Goal: Task Accomplishment & Management: Manage account settings

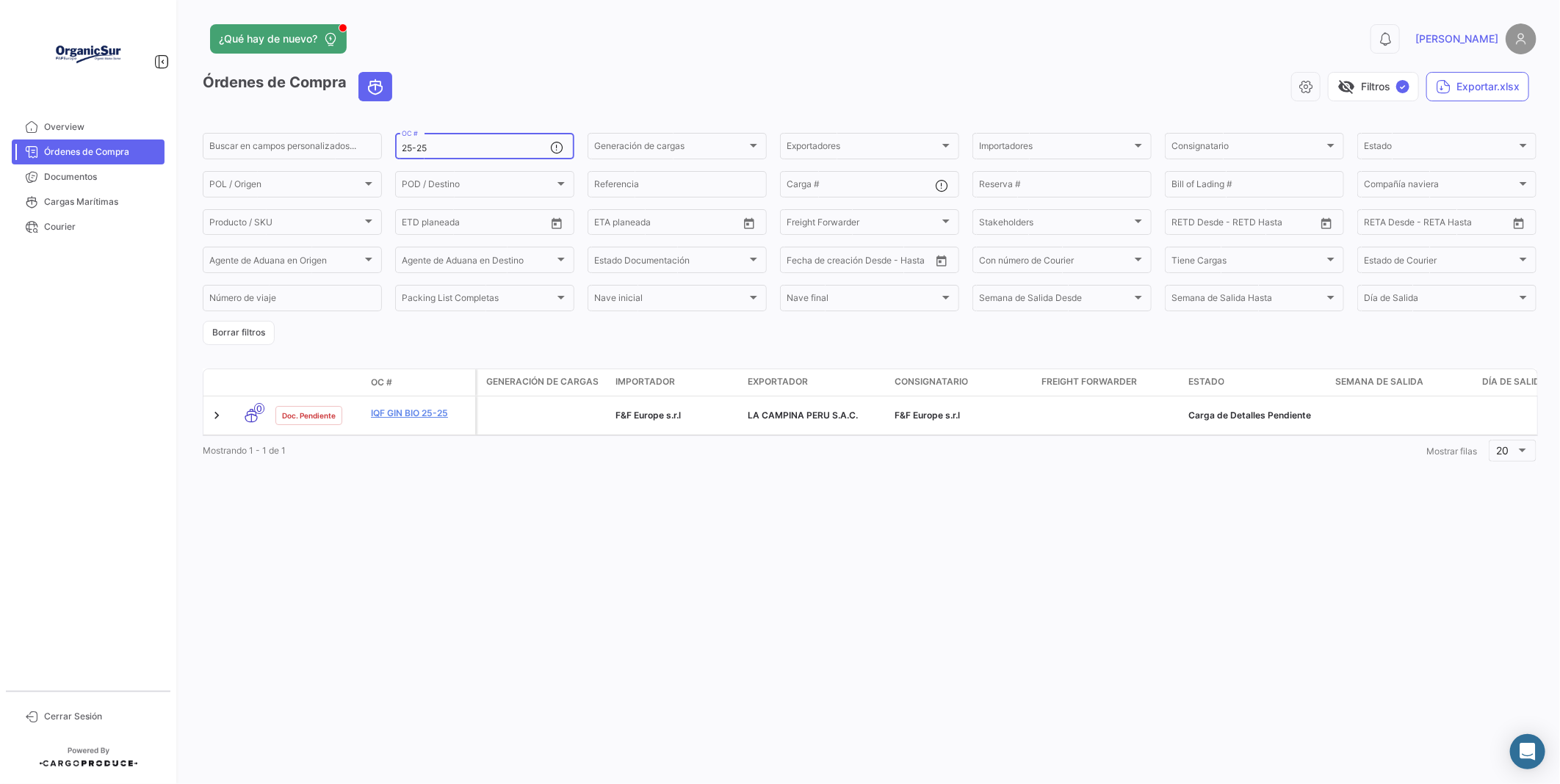
click at [438, 150] on input "25-25" at bounding box center [476, 149] width 149 height 10
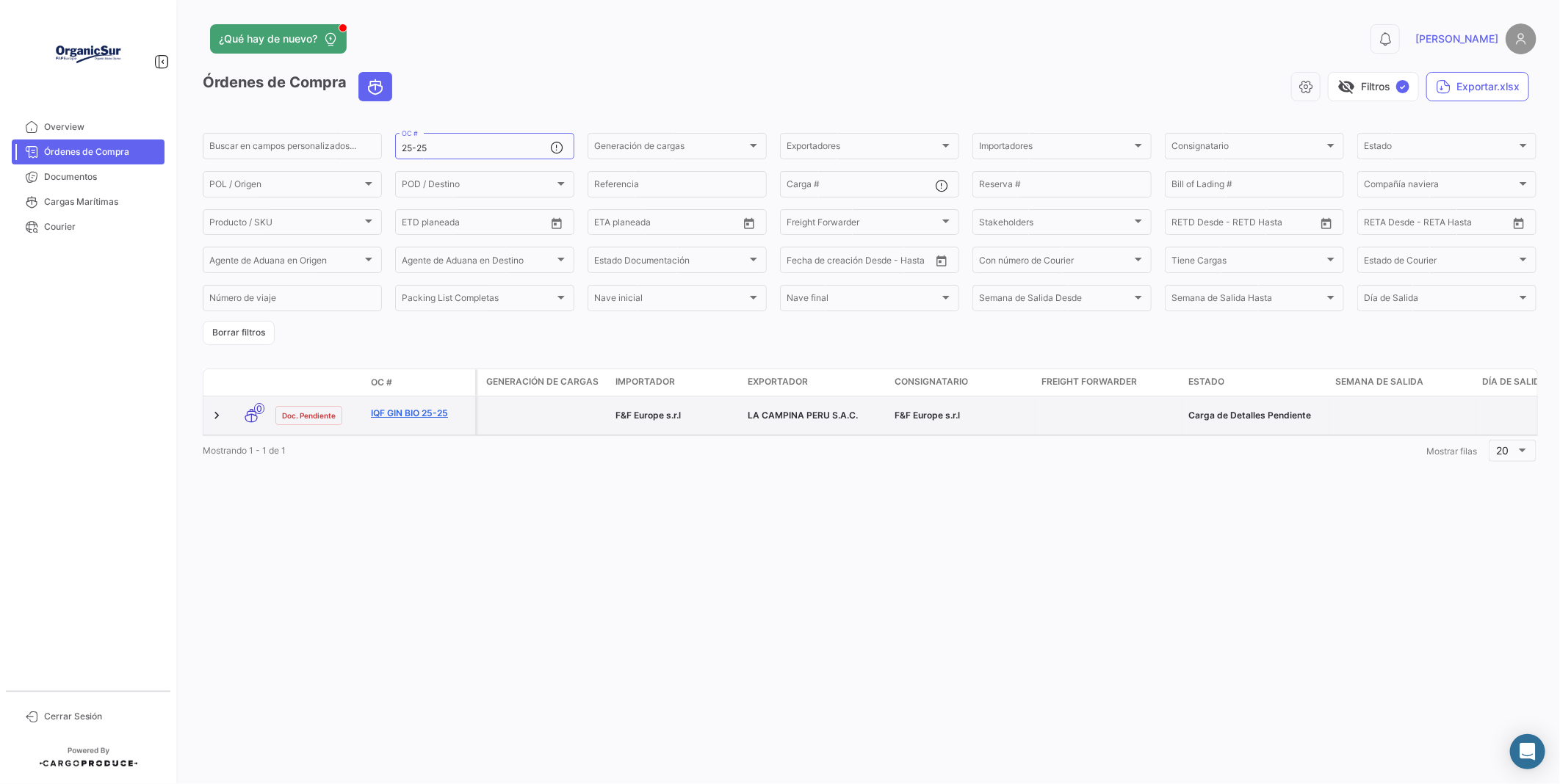
click at [434, 420] on link "IQF GIN BIO 25-25" at bounding box center [419, 412] width 98 height 13
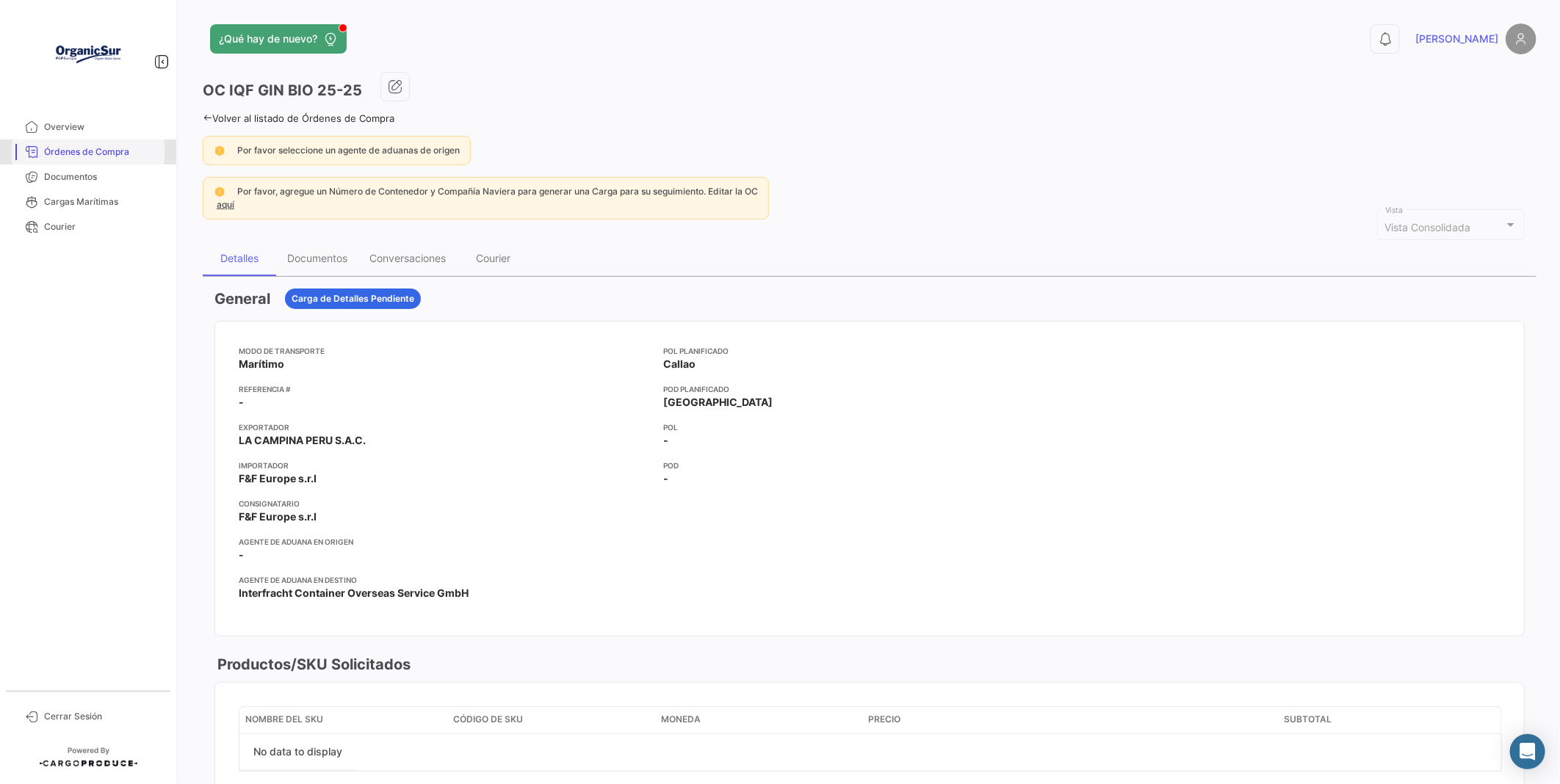
click at [69, 149] on span "Órdenes de Compra" at bounding box center [102, 151] width 114 height 13
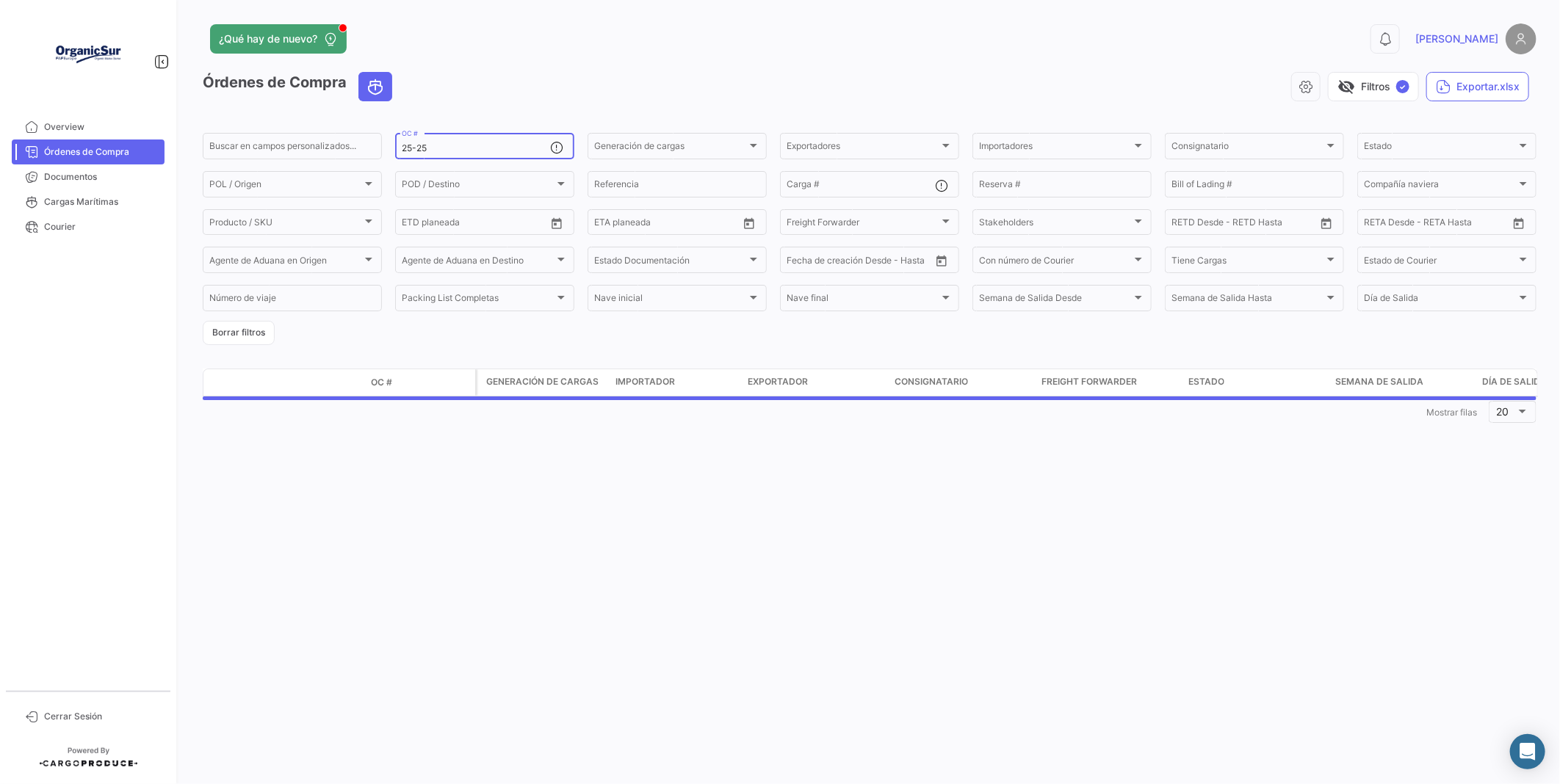
click at [436, 147] on div "25-25 OC #" at bounding box center [476, 145] width 149 height 29
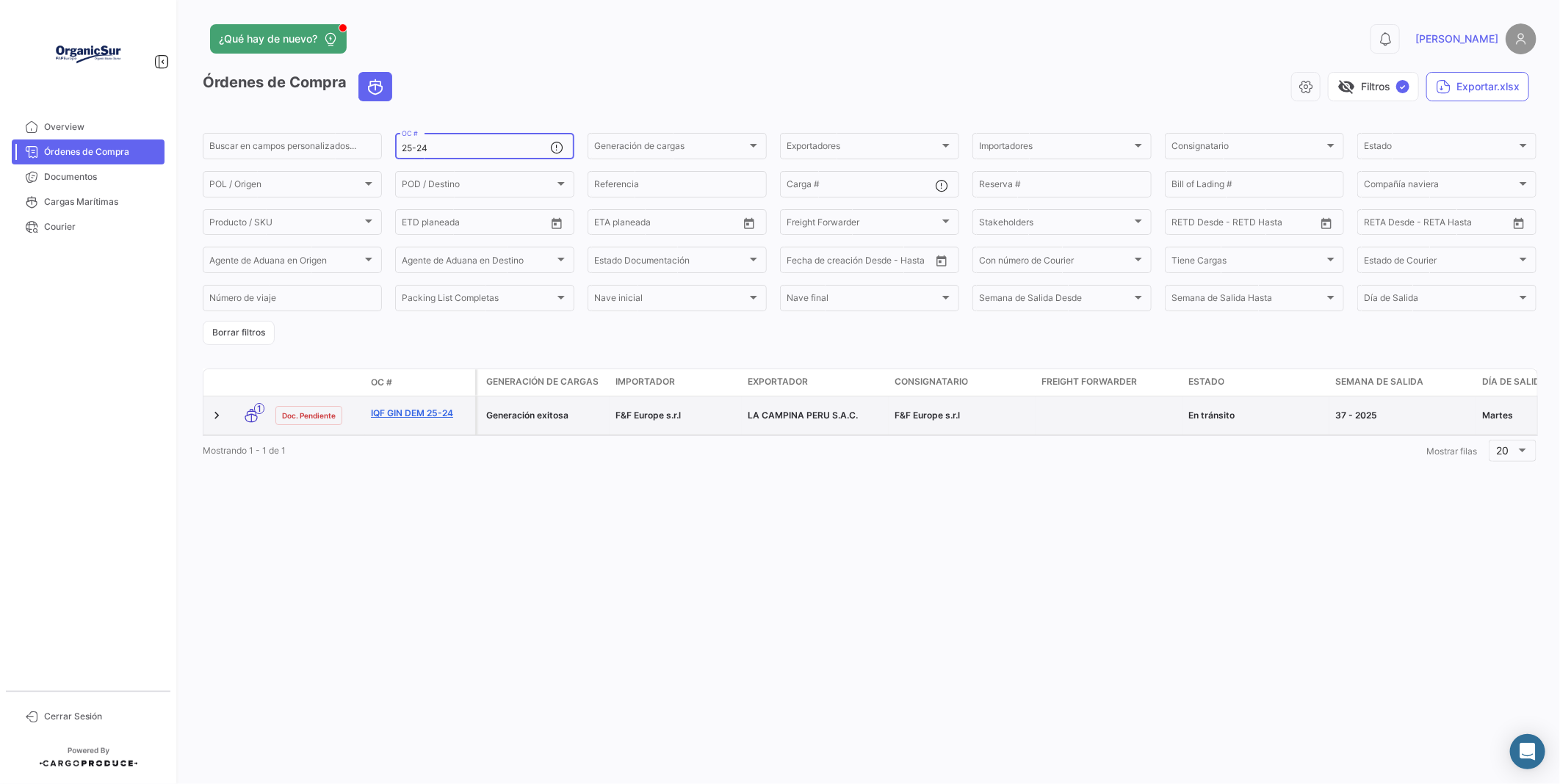
type input "25-24"
click at [448, 420] on link "IQF GIN DEM 25-24" at bounding box center [419, 412] width 98 height 13
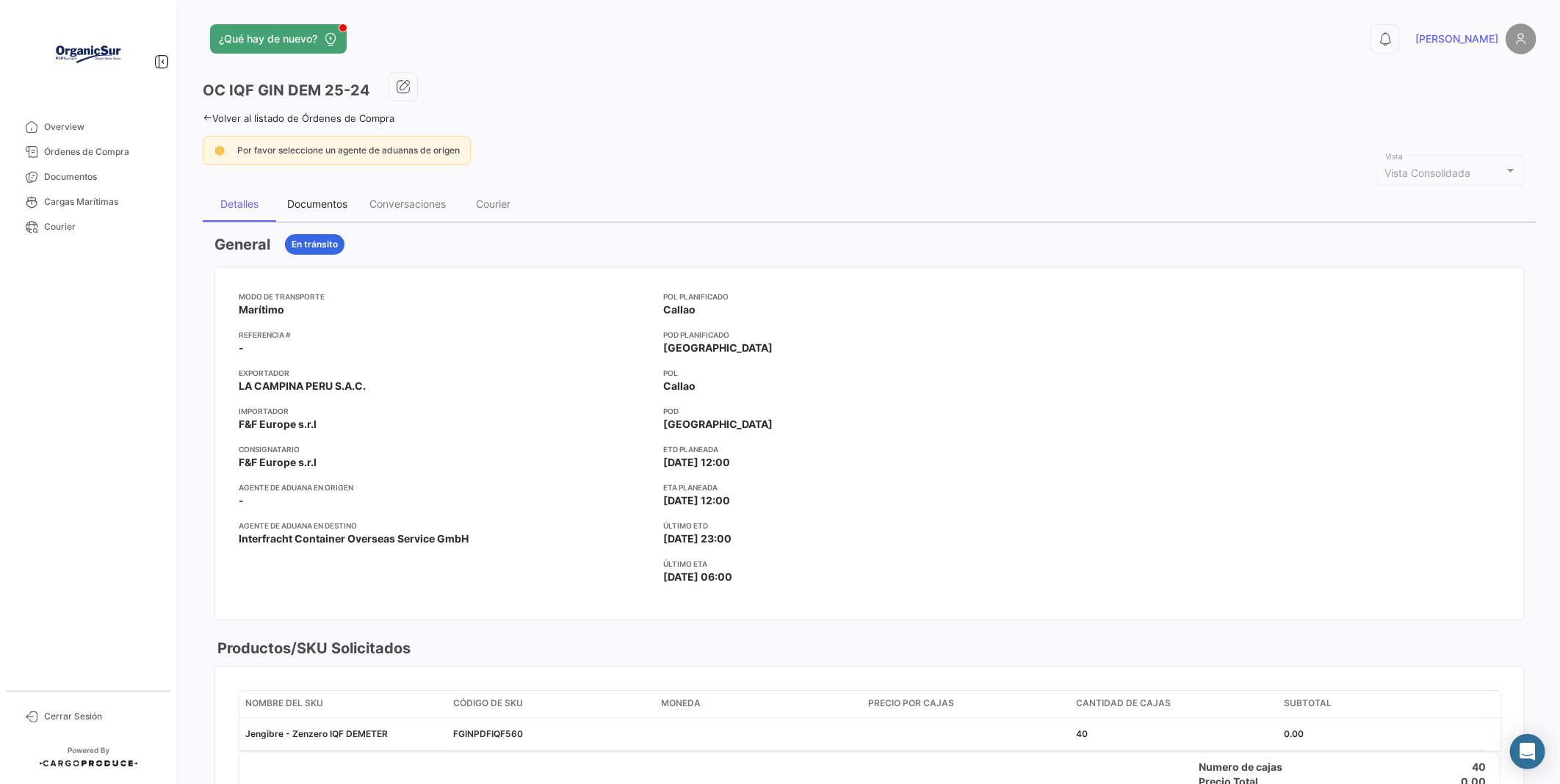
click at [320, 209] on div "Documentos" at bounding box center [317, 203] width 60 height 13
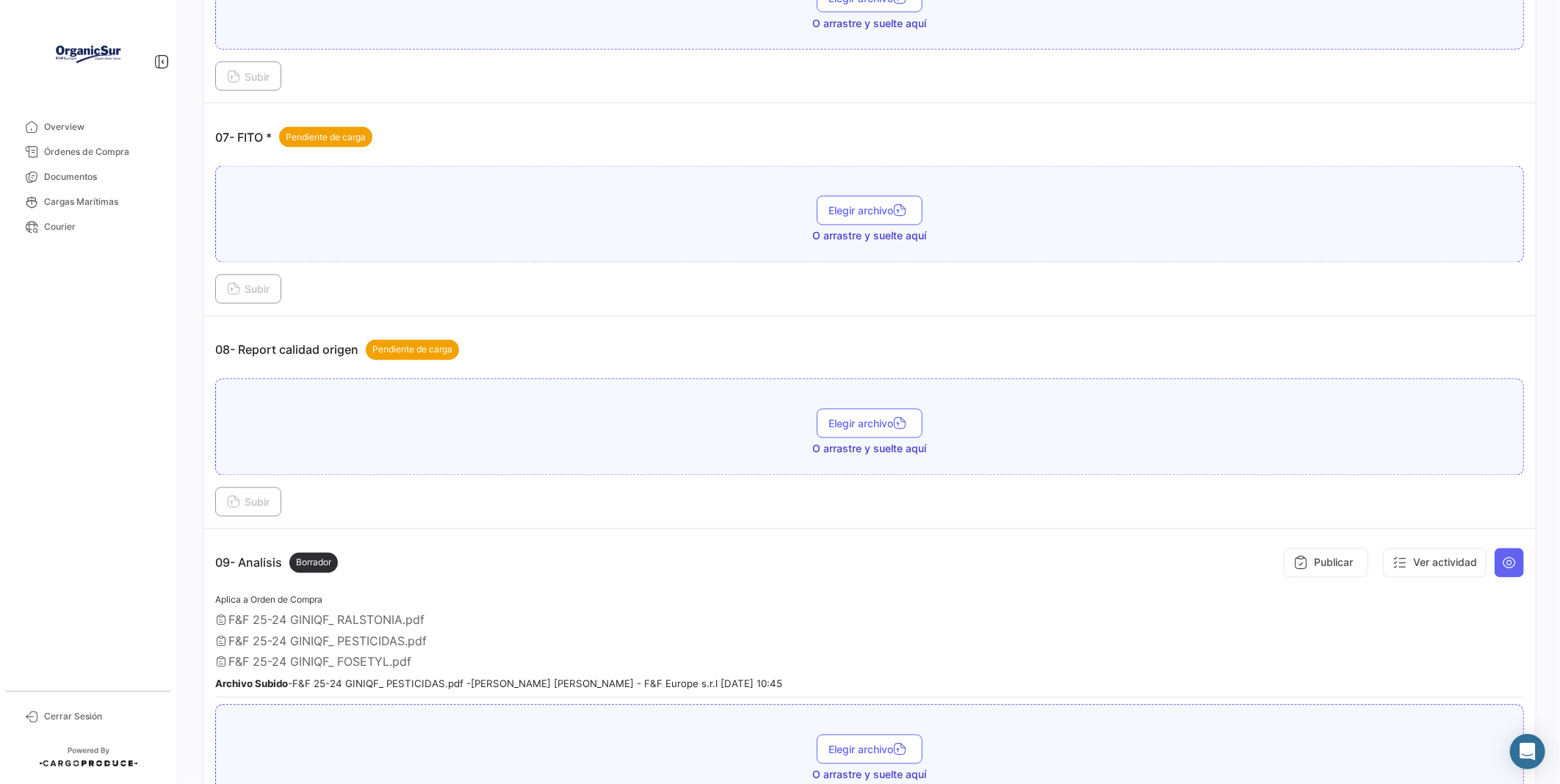
scroll to position [1712, 0]
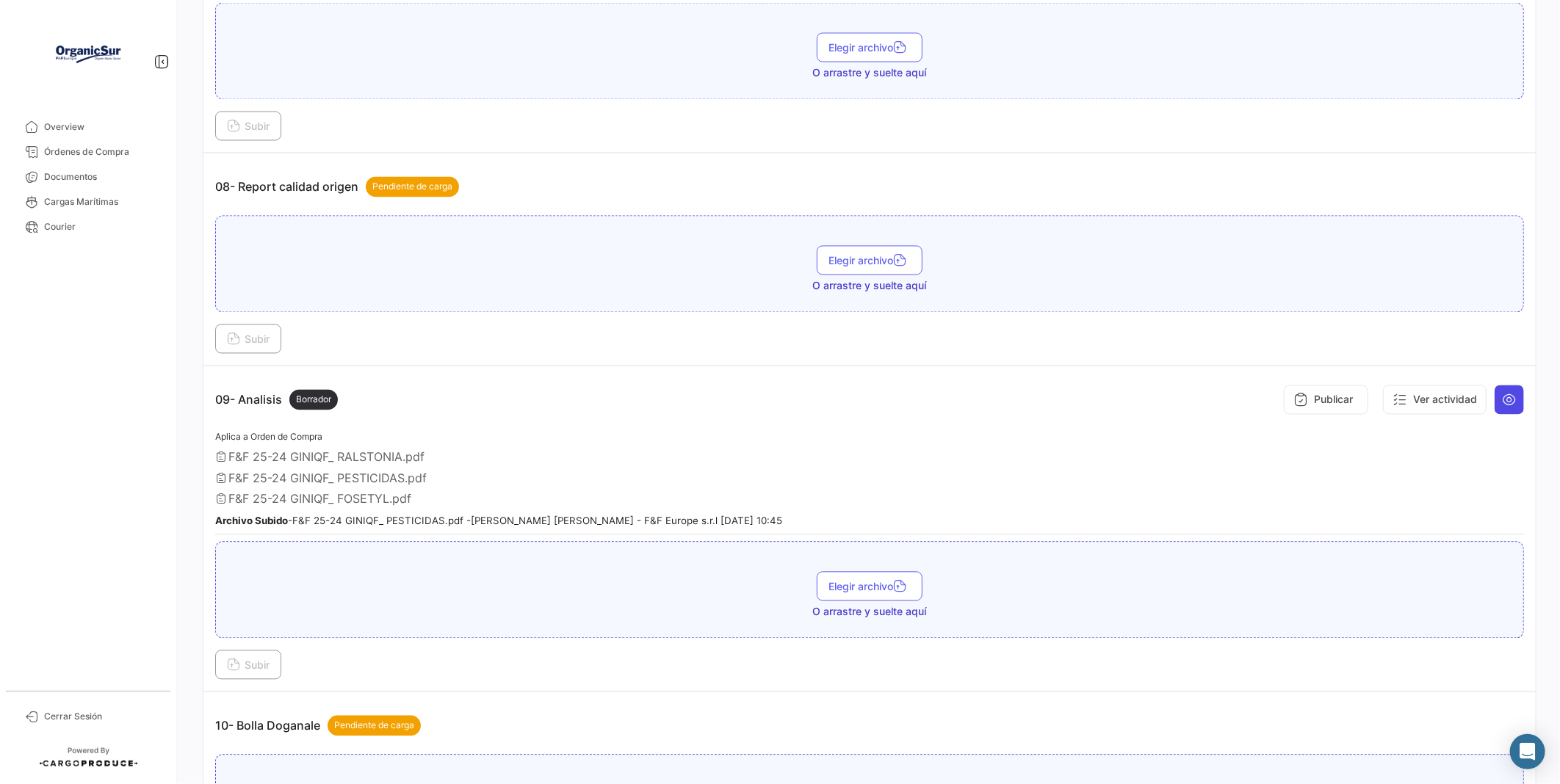
click at [1502, 407] on icon at bounding box center [1509, 400] width 15 height 15
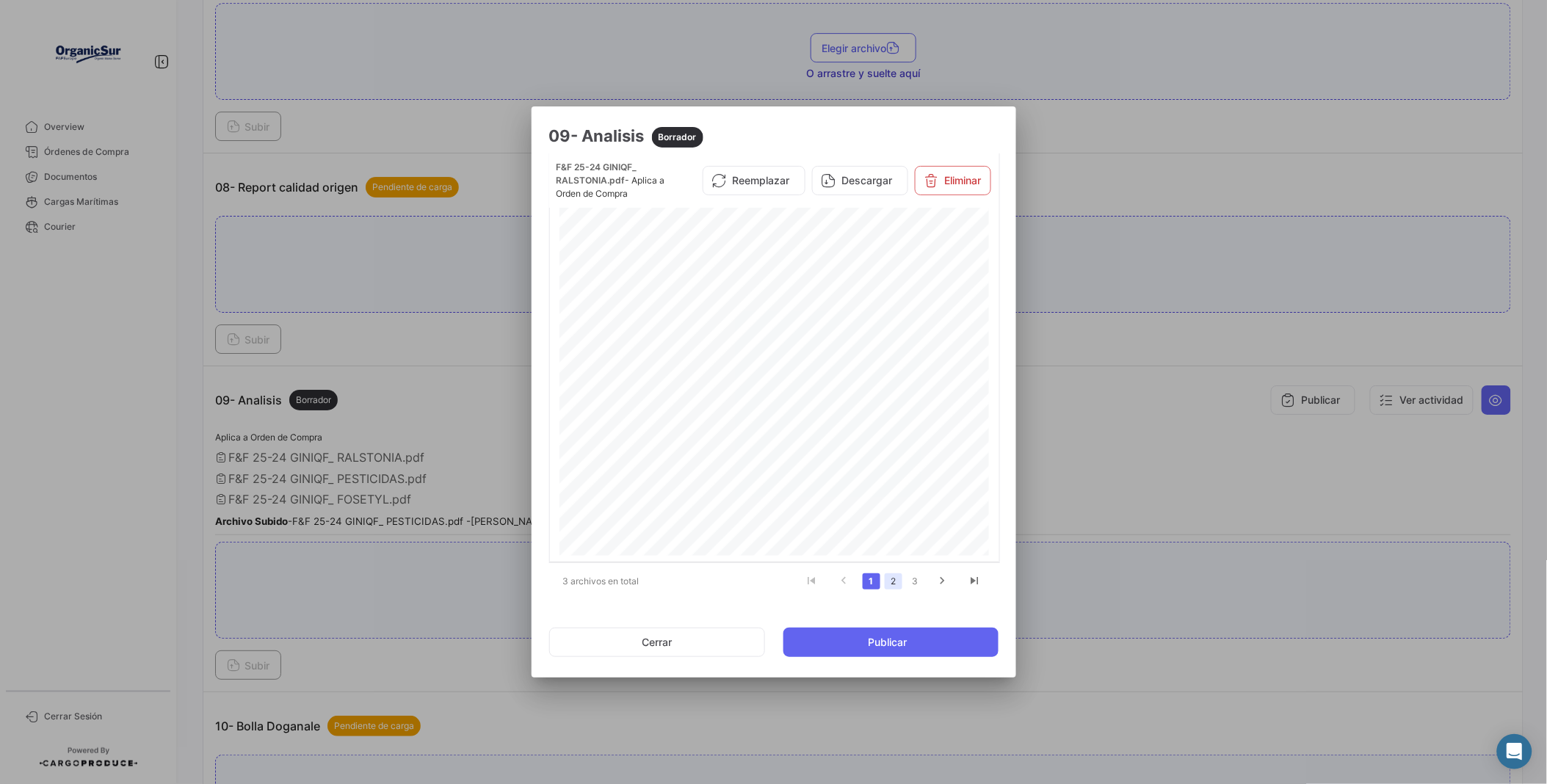
click at [886, 588] on link "2" at bounding box center [894, 581] width 18 height 16
click at [911, 580] on link "3" at bounding box center [915, 581] width 18 height 16
click at [952, 187] on button "Eliminar" at bounding box center [952, 180] width 76 height 29
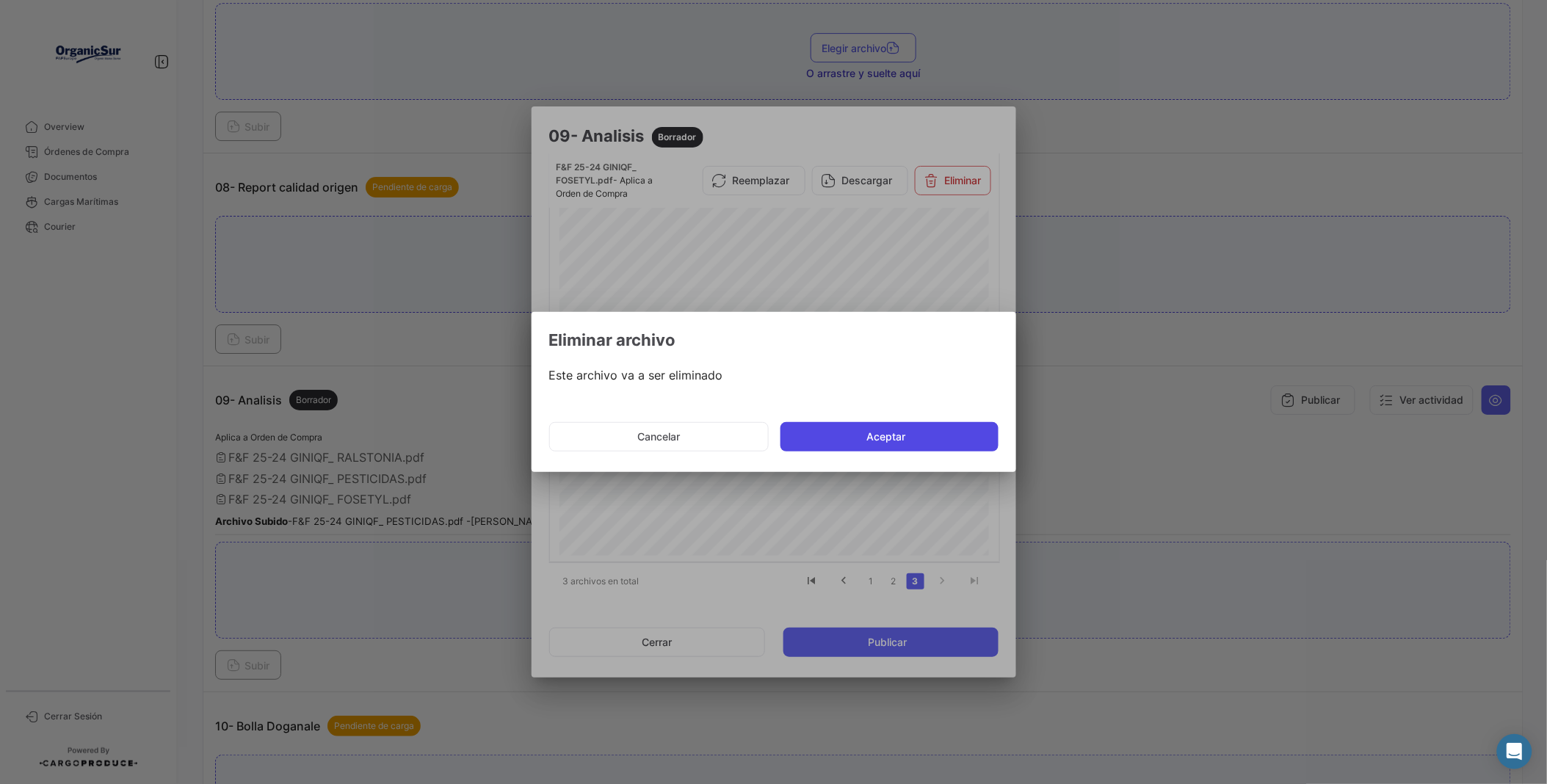
click at [820, 447] on button "Aceptar" at bounding box center [889, 436] width 218 height 29
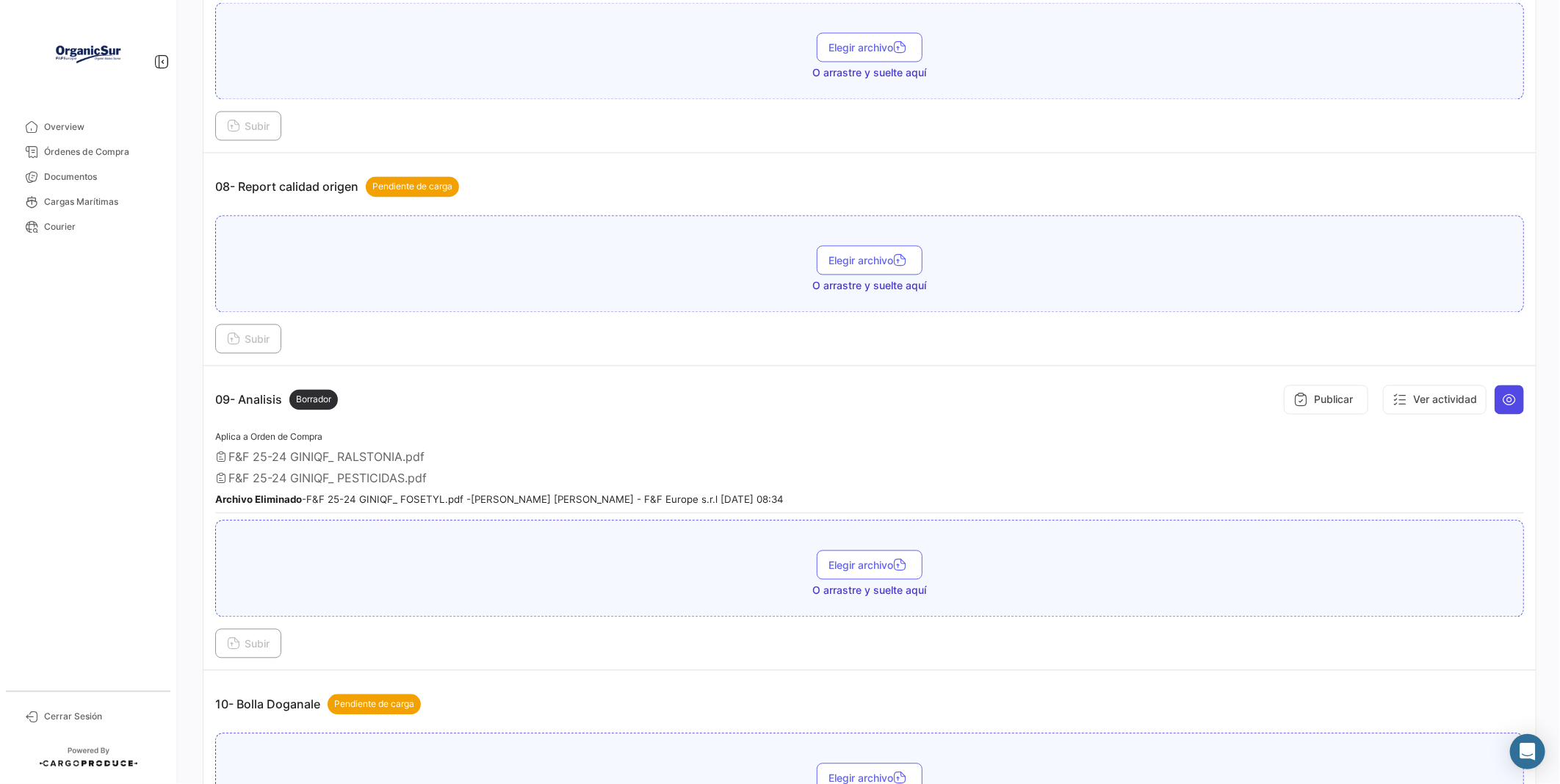
click at [1502, 407] on icon at bounding box center [1509, 400] width 15 height 15
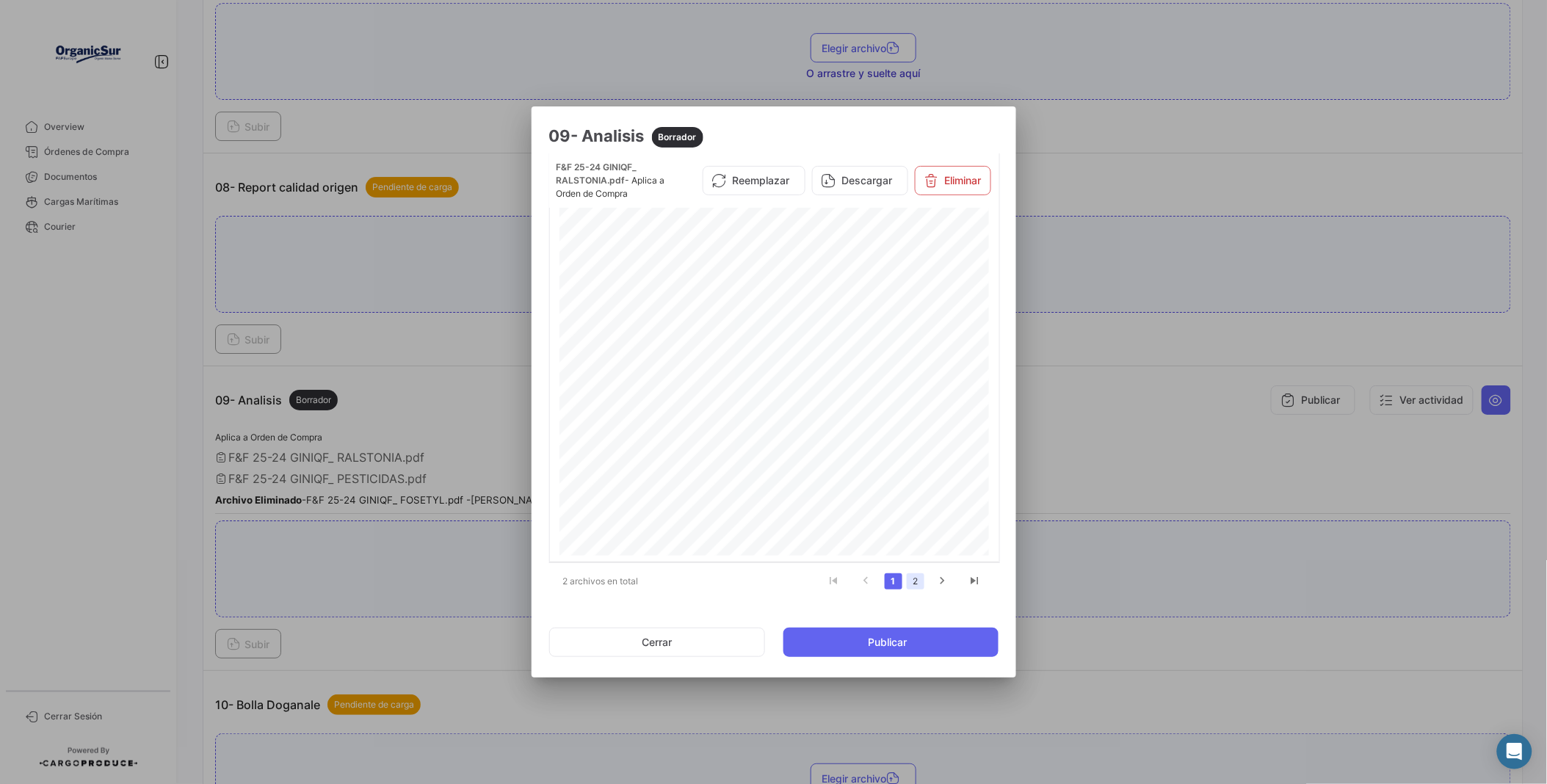
click at [915, 582] on link "2" at bounding box center [915, 581] width 18 height 16
click at [926, 185] on icon at bounding box center [931, 180] width 15 height 15
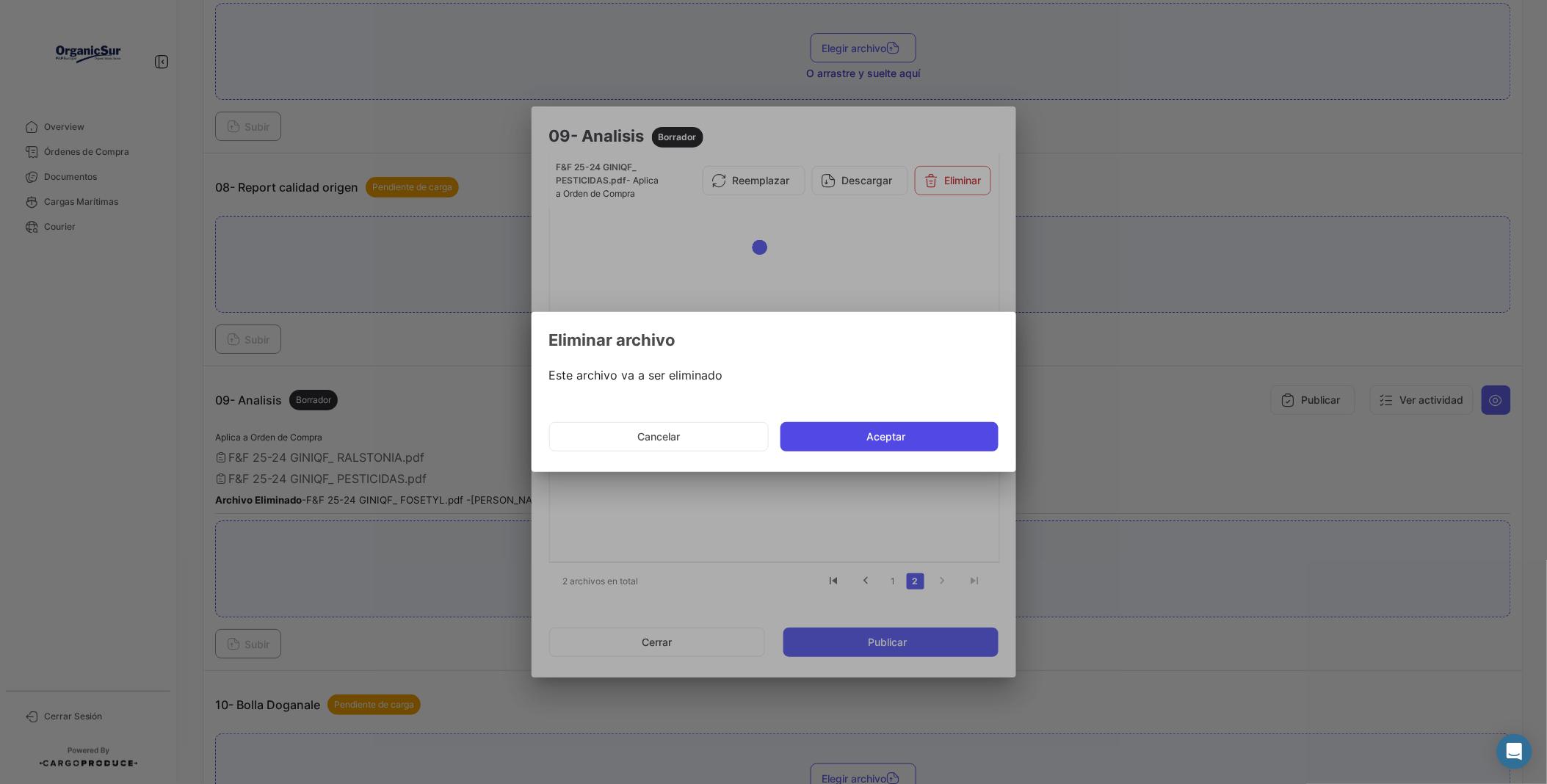
click at [867, 438] on button "Aceptar" at bounding box center [889, 436] width 218 height 29
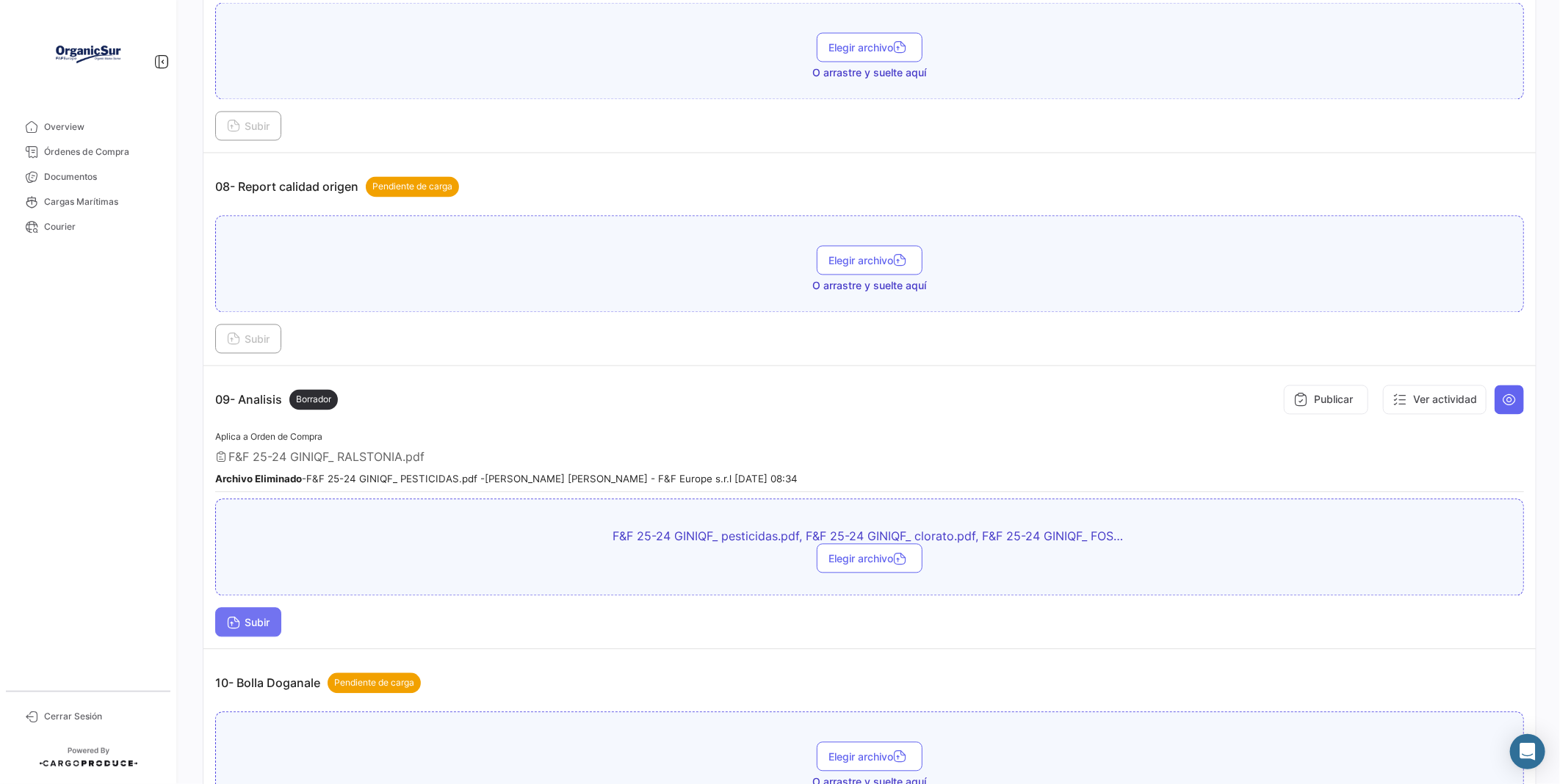
click at [241, 629] on span "Subir" at bounding box center [249, 623] width 43 height 13
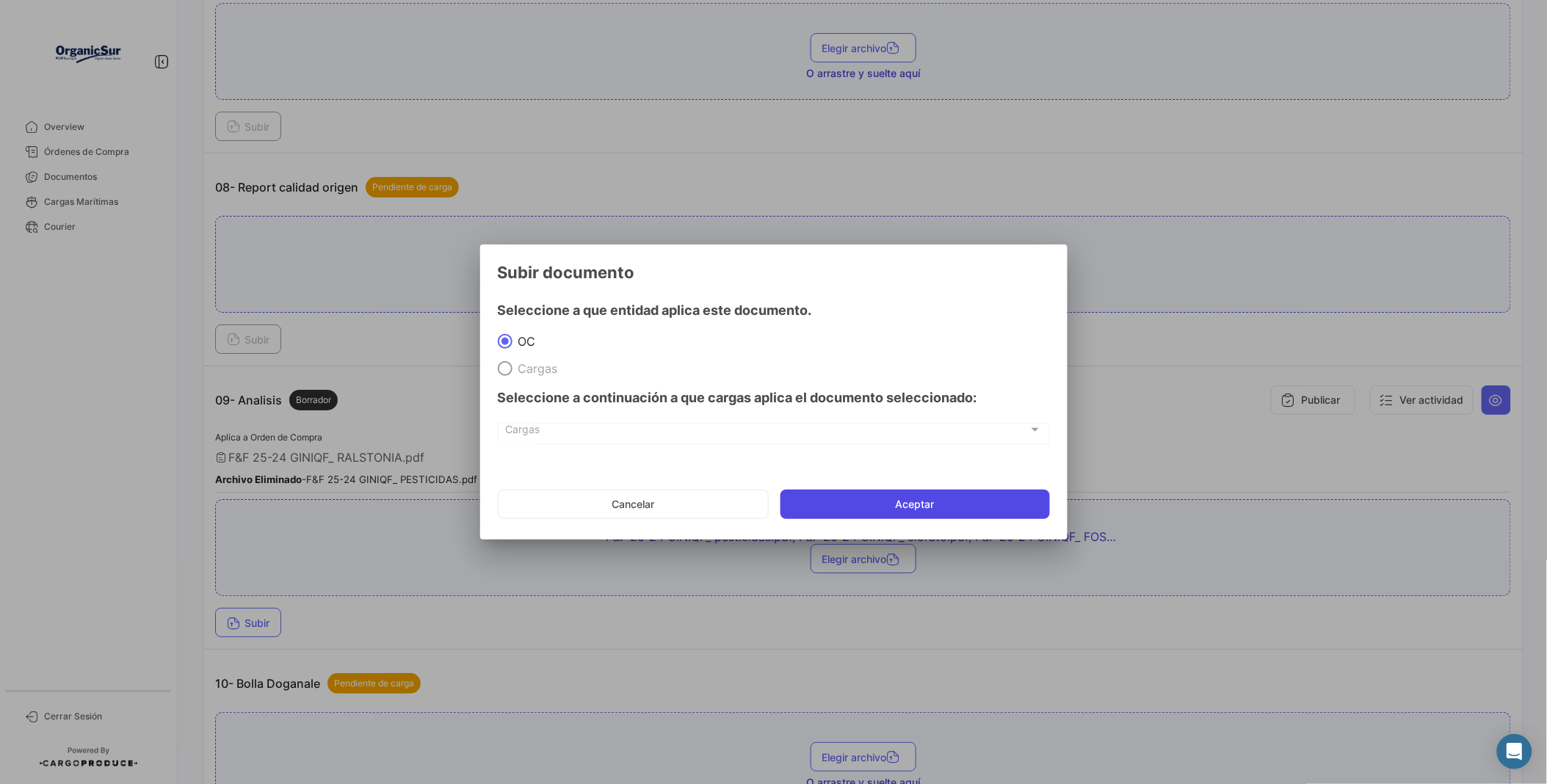
click at [878, 503] on button "Aceptar" at bounding box center [915, 504] width 269 height 29
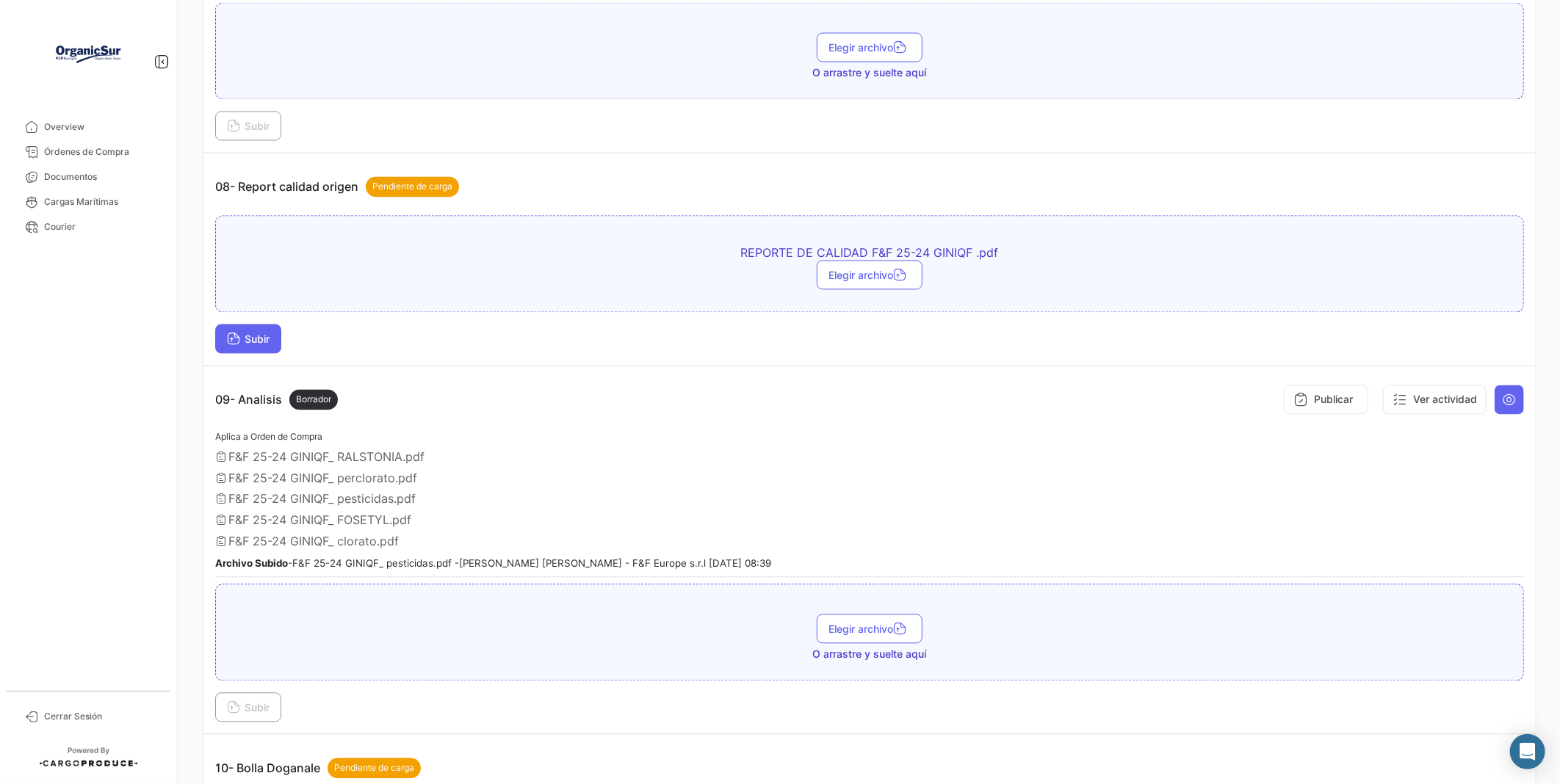
click at [278, 354] on button "Subir" at bounding box center [248, 339] width 66 height 29
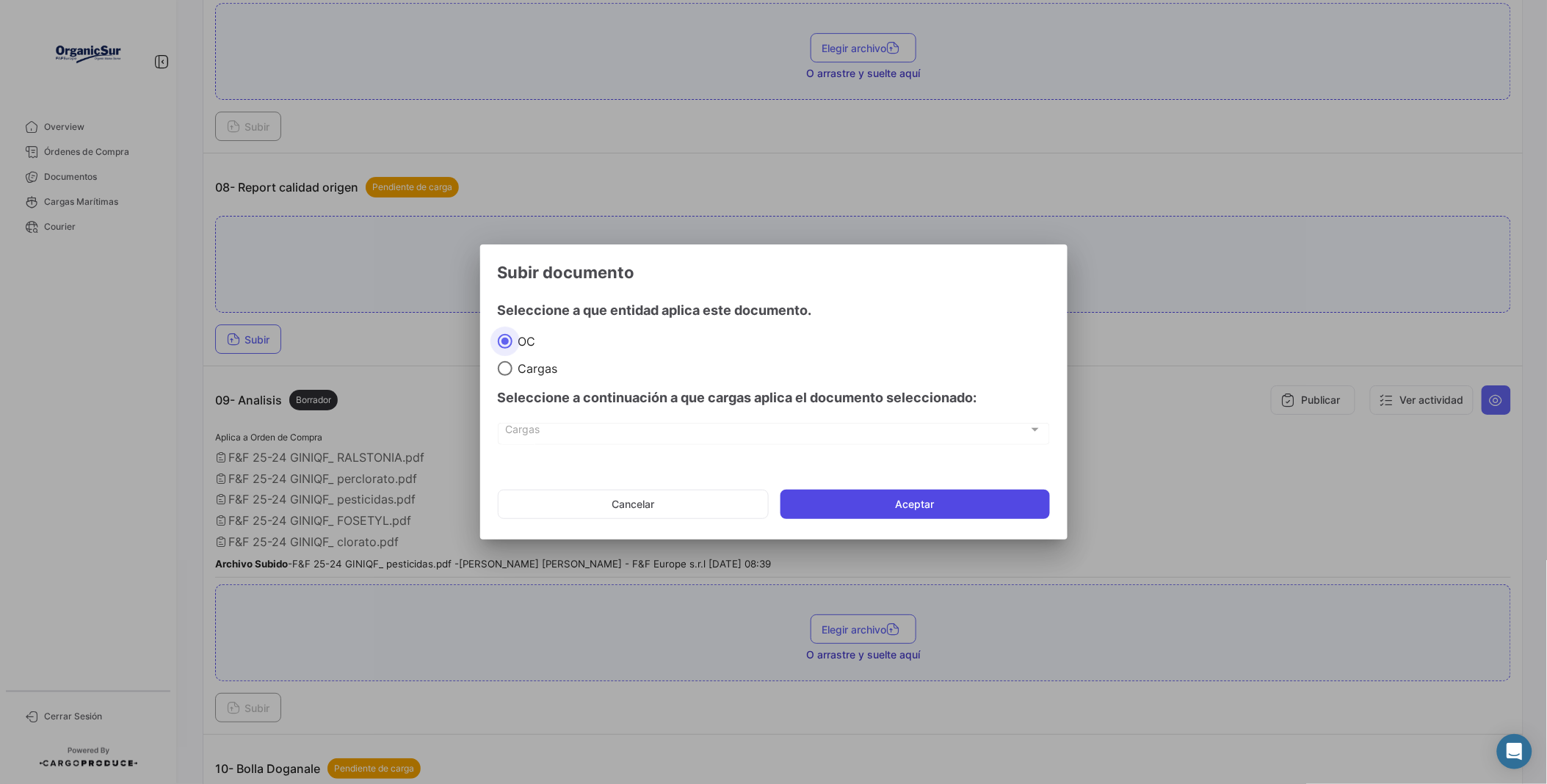
click at [825, 515] on button "Aceptar" at bounding box center [915, 504] width 269 height 29
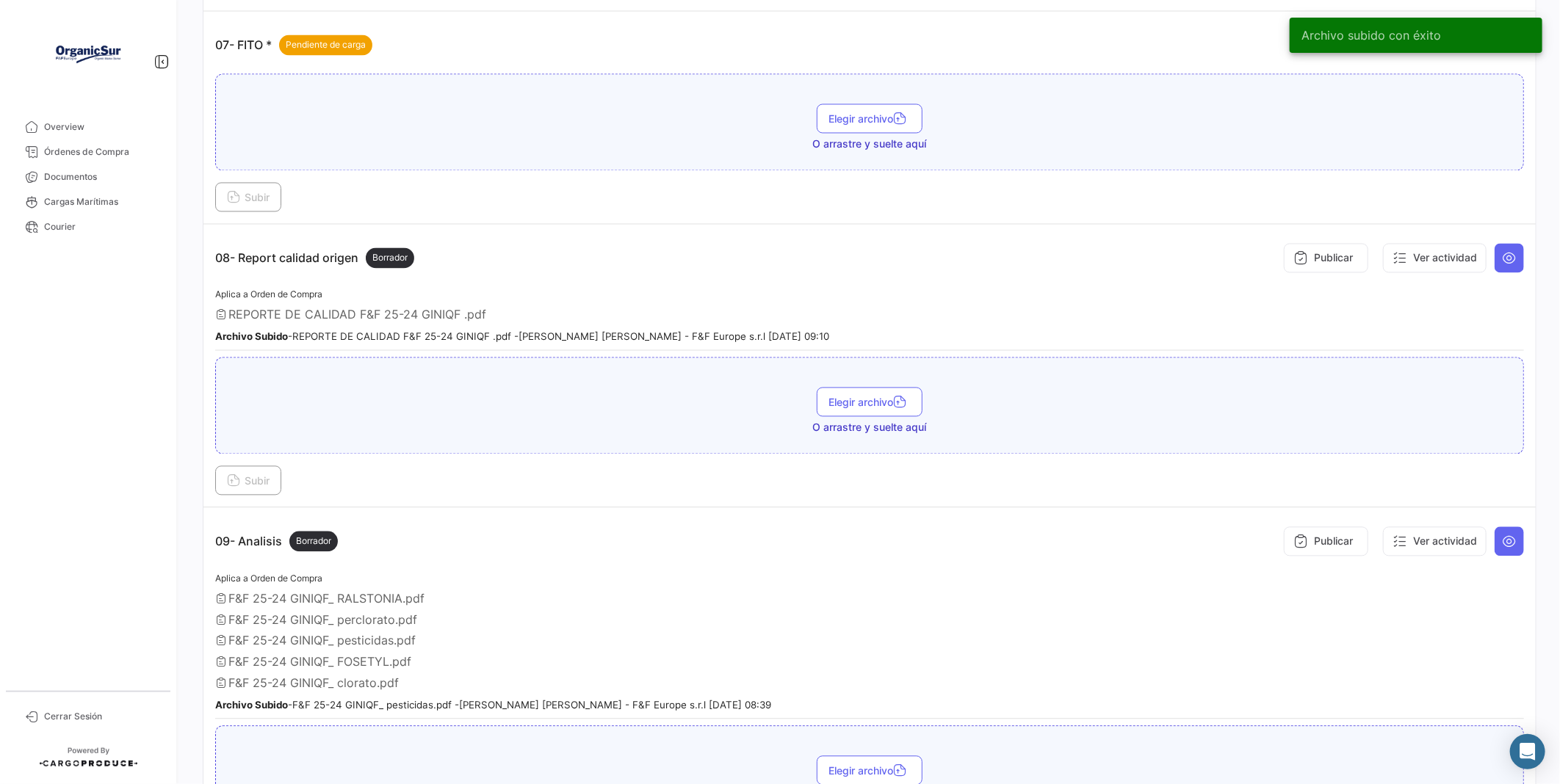
drag, startPoint x: 460, startPoint y: 337, endPoint x: 360, endPoint y: 338, distance: 100.0
click at [360, 322] on span "REPORTE DE CALIDAD F&F 25-24 GINIQF .pdf" at bounding box center [357, 314] width 258 height 15
copy span "F&F 25-24 GINIQF"
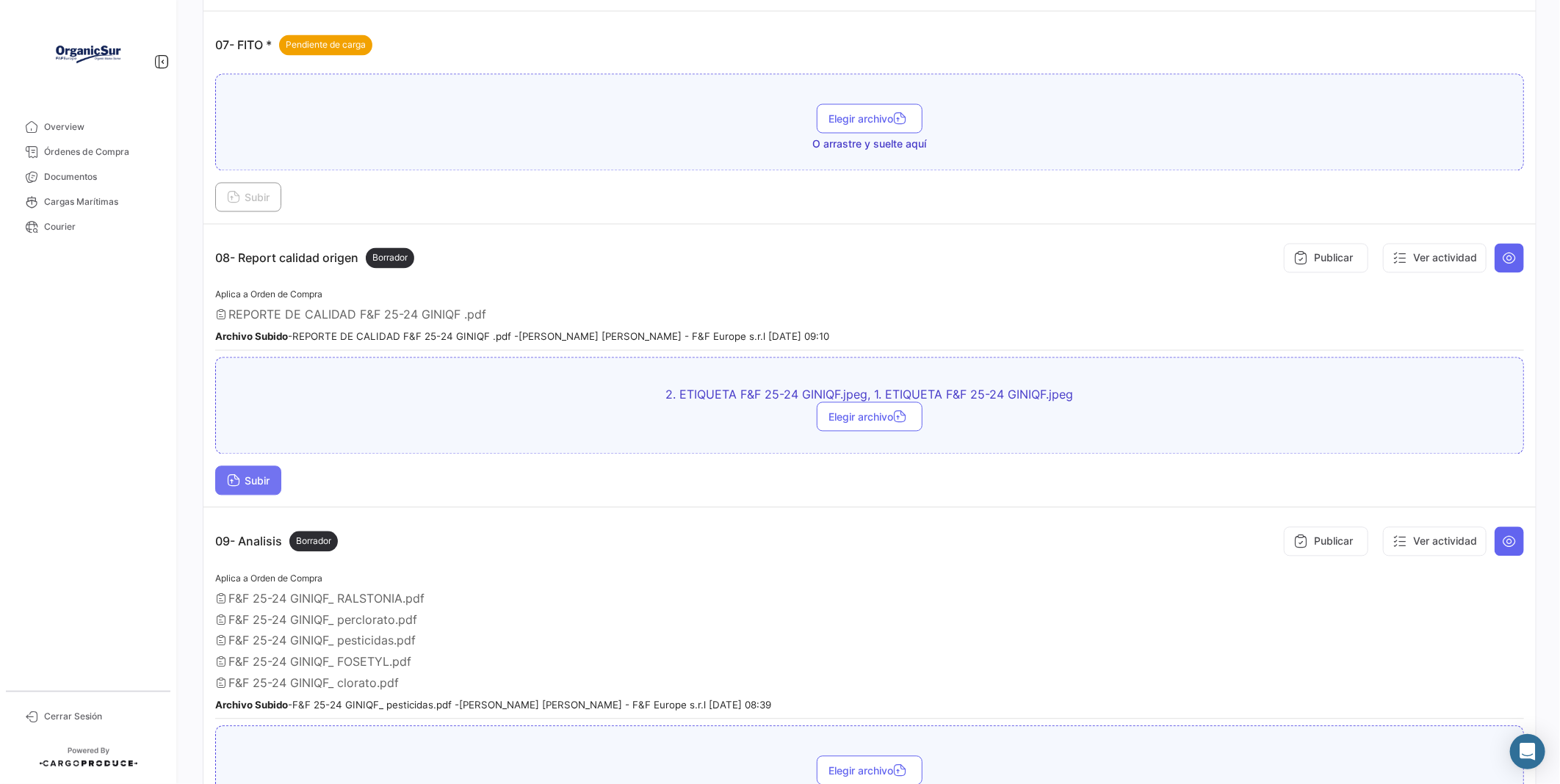
click at [239, 495] on button "Subir" at bounding box center [248, 481] width 66 height 29
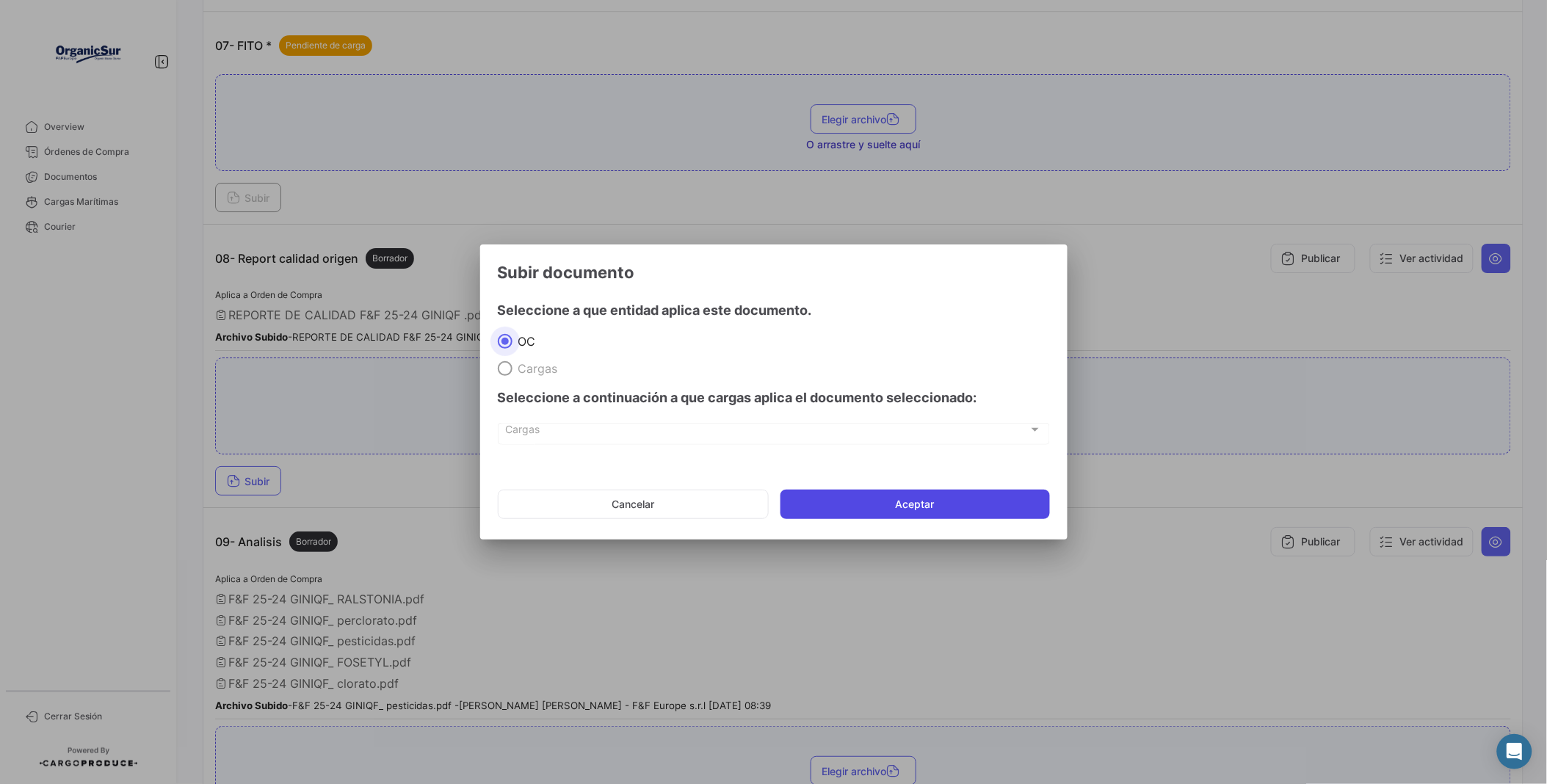
click at [812, 500] on button "Aceptar" at bounding box center [915, 504] width 269 height 29
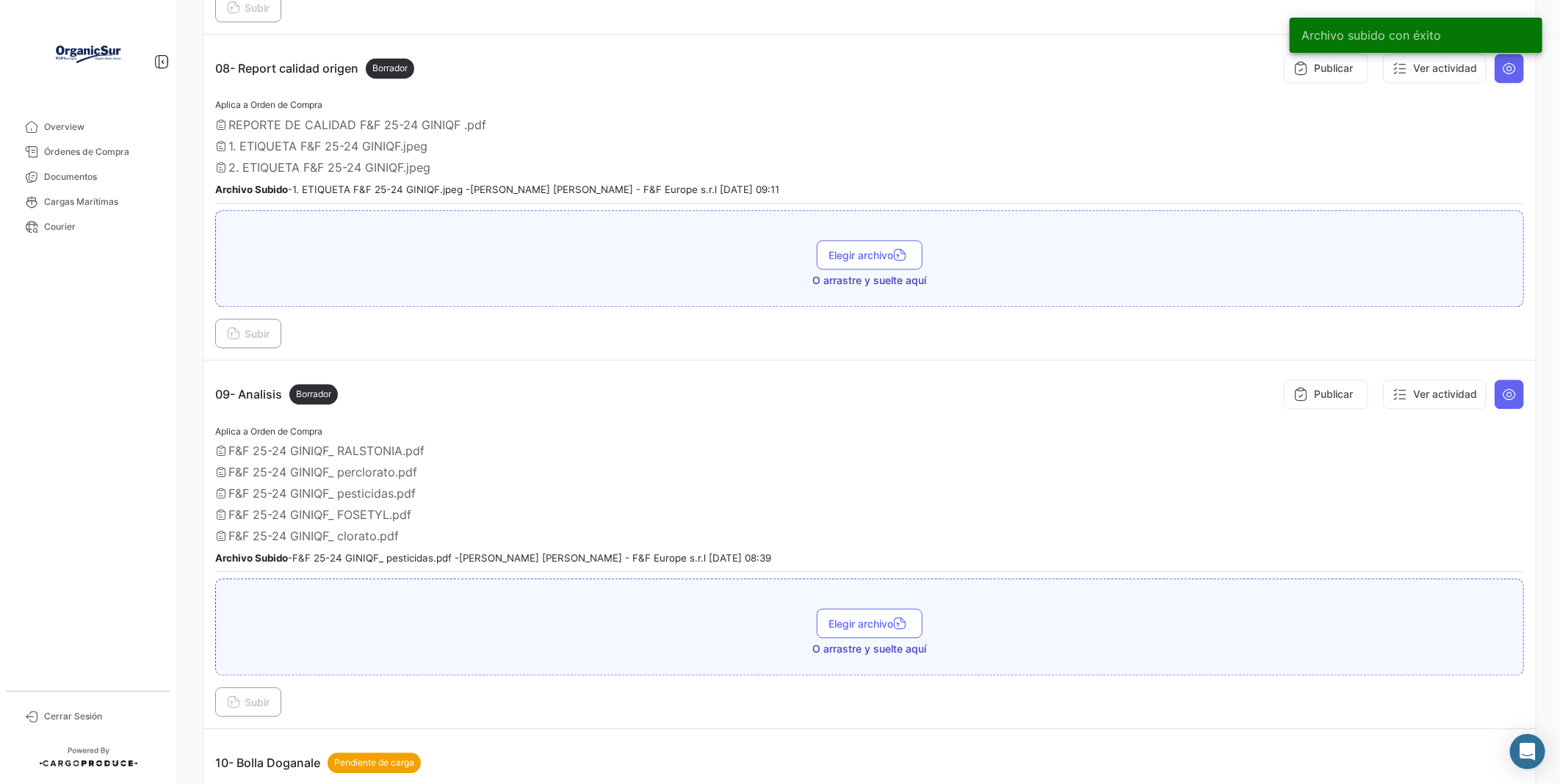
scroll to position [2039, 0]
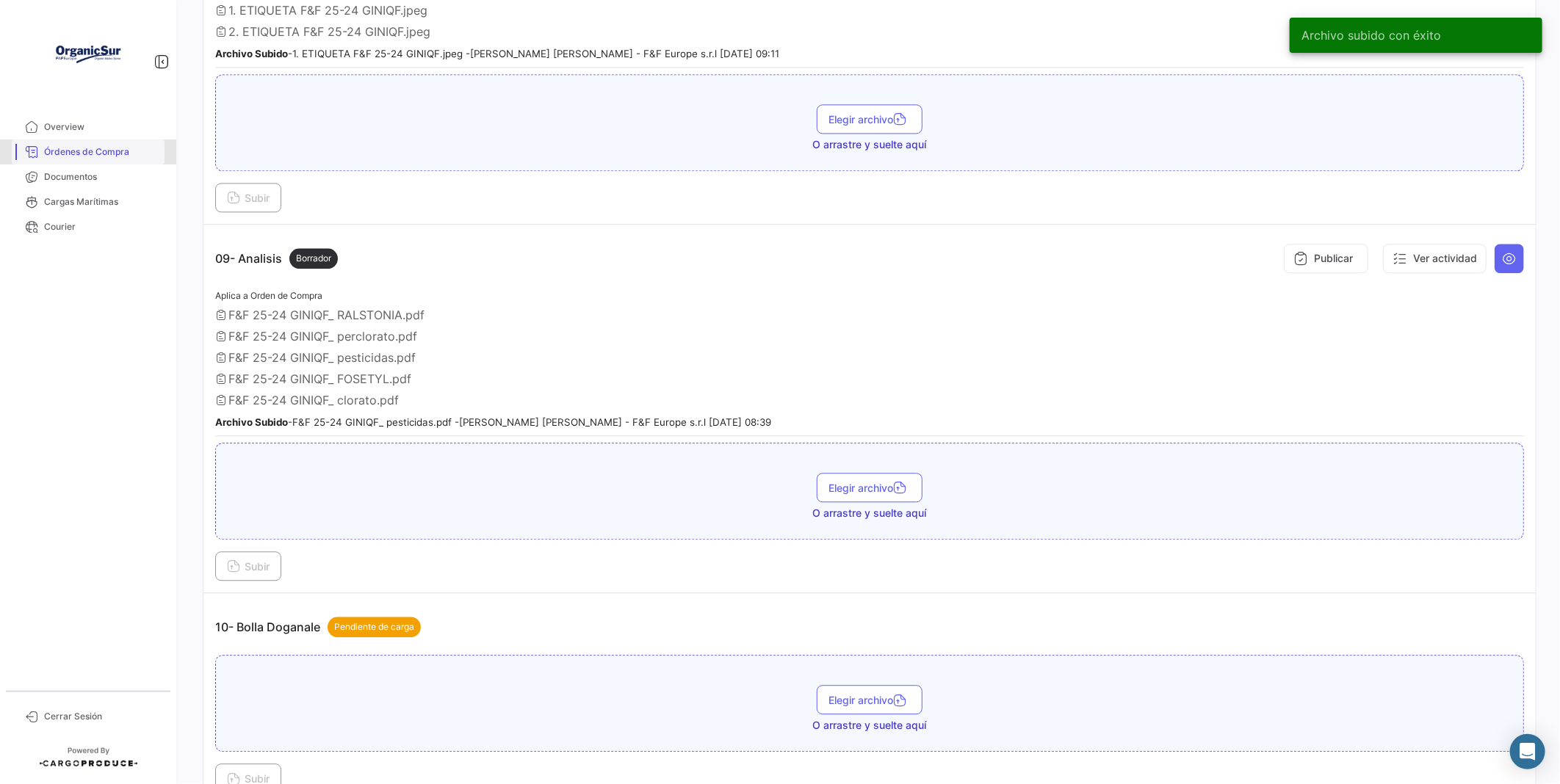
click at [133, 151] on span "Órdenes de Compra" at bounding box center [102, 151] width 114 height 13
